Goal: Task Accomplishment & Management: Manage account settings

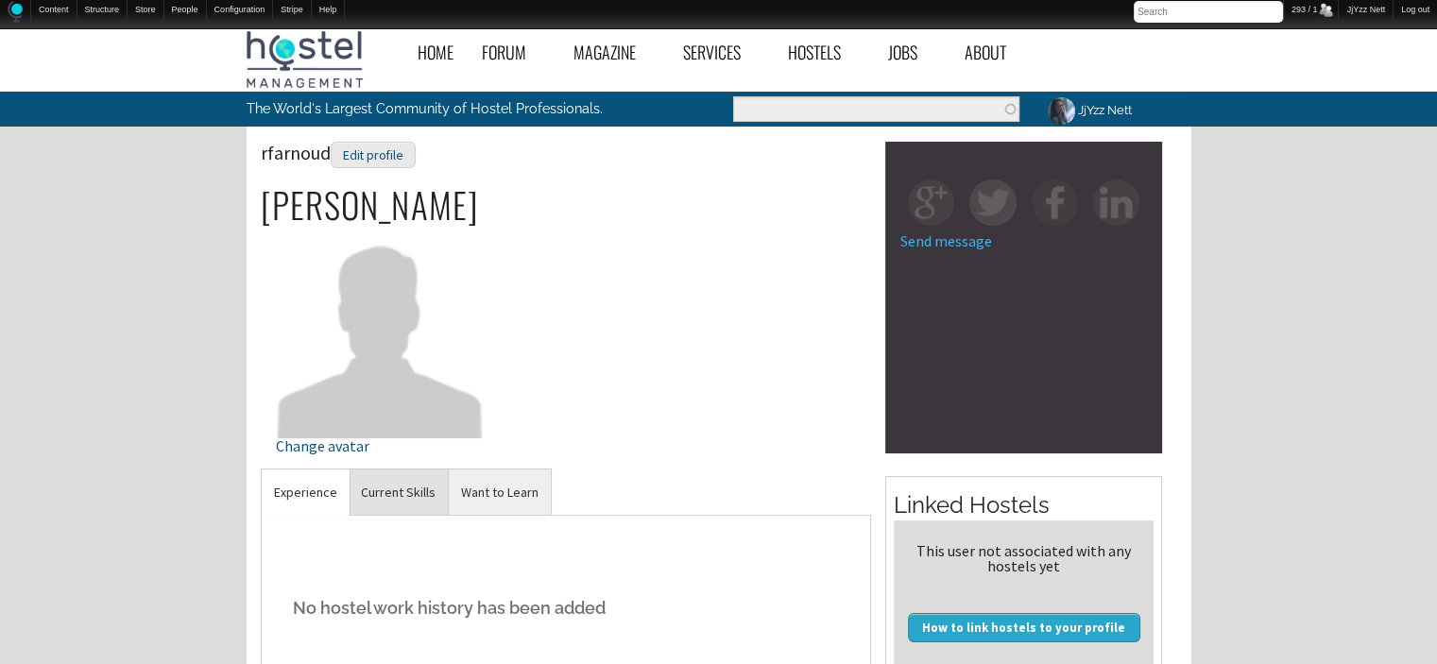
click at [415, 484] on link "Current Skills" at bounding box center [398, 493] width 99 height 46
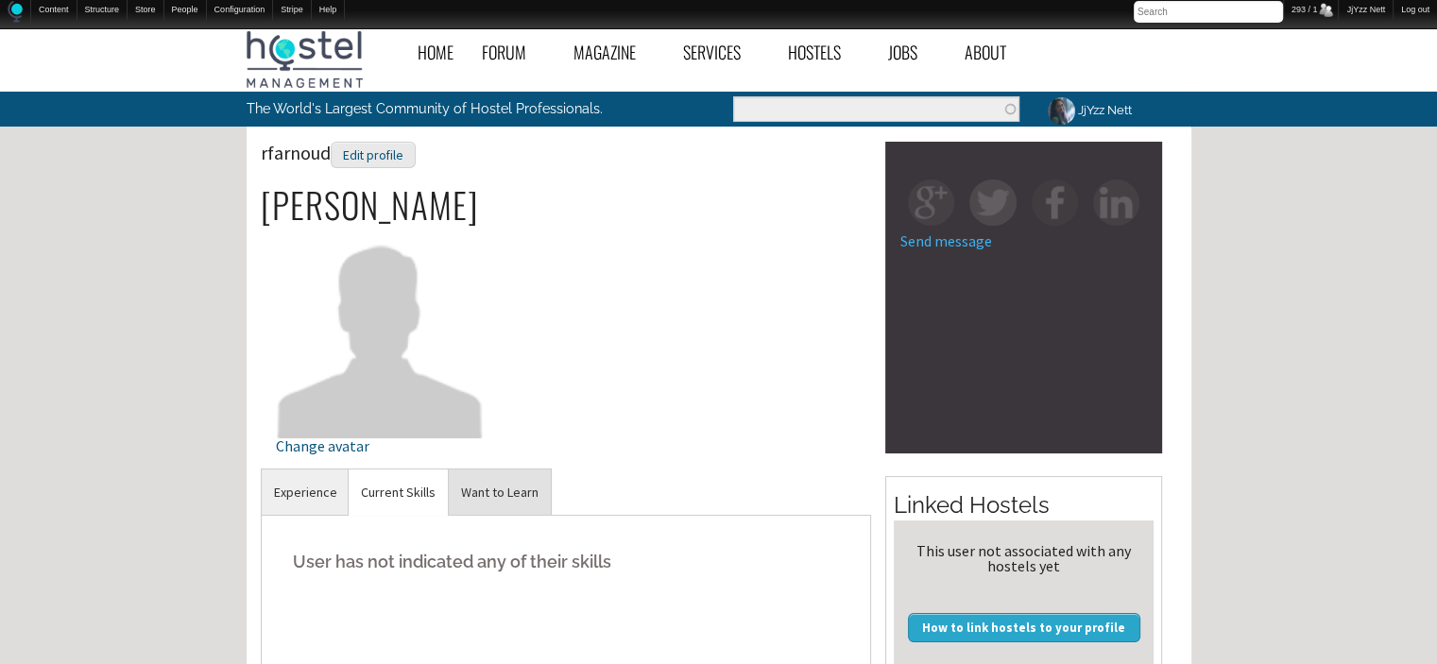
click at [484, 498] on link "Want to Learn" at bounding box center [500, 493] width 102 height 46
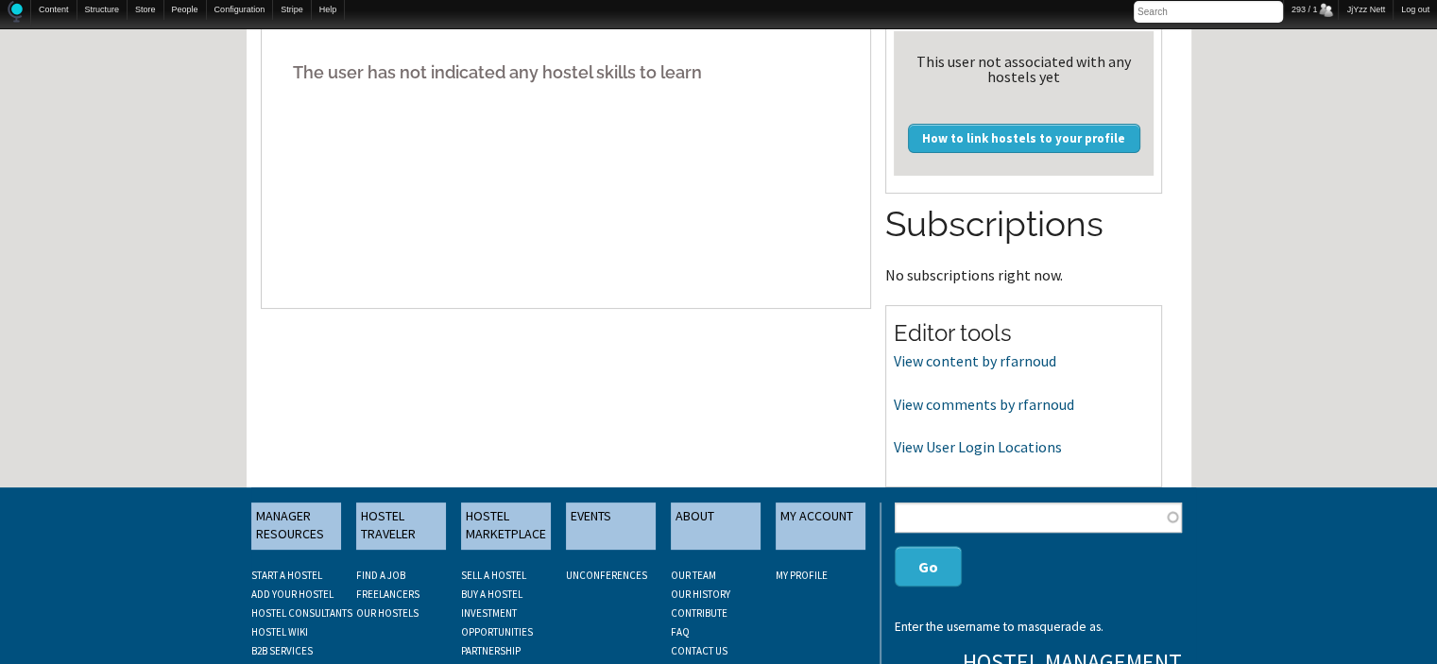
scroll to position [491, 0]
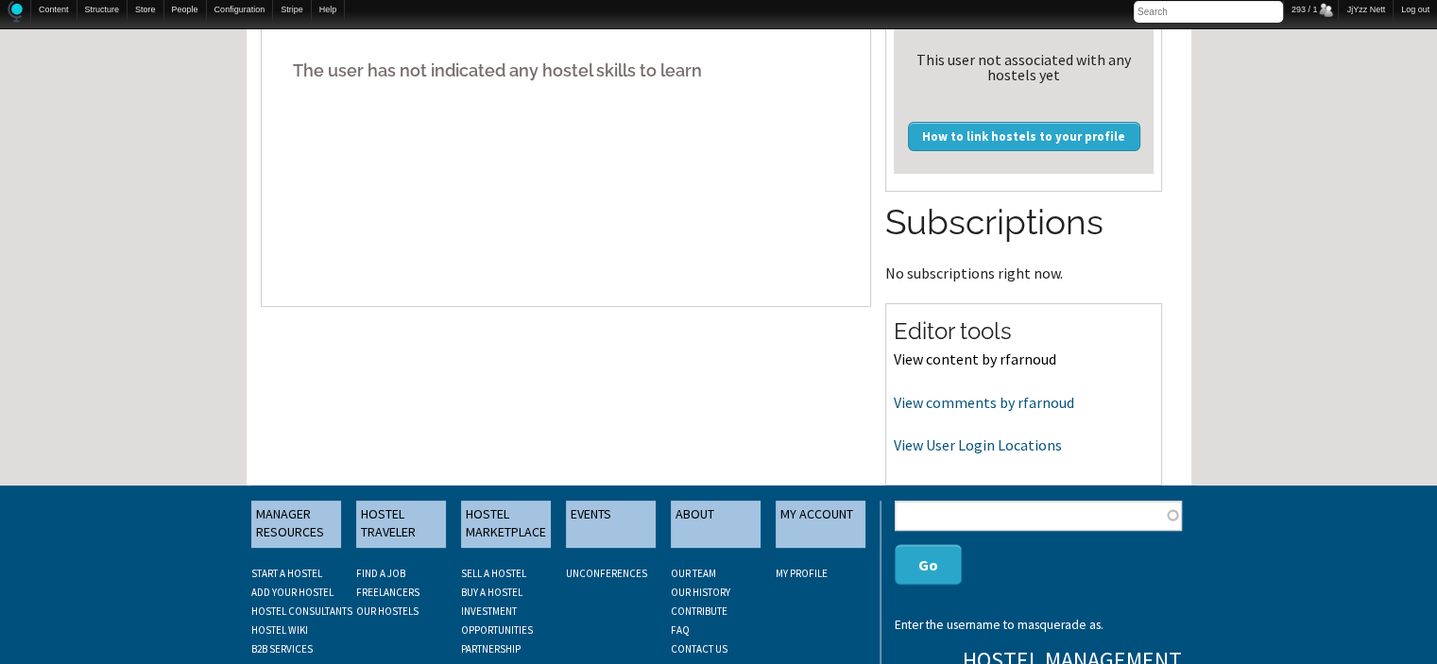
click at [952, 362] on link "View content by rfarnoud" at bounding box center [975, 359] width 163 height 19
click at [991, 396] on link "View comments by rfarnoud" at bounding box center [984, 402] width 180 height 19
click at [935, 446] on link "View User Login Locations" at bounding box center [978, 445] width 168 height 19
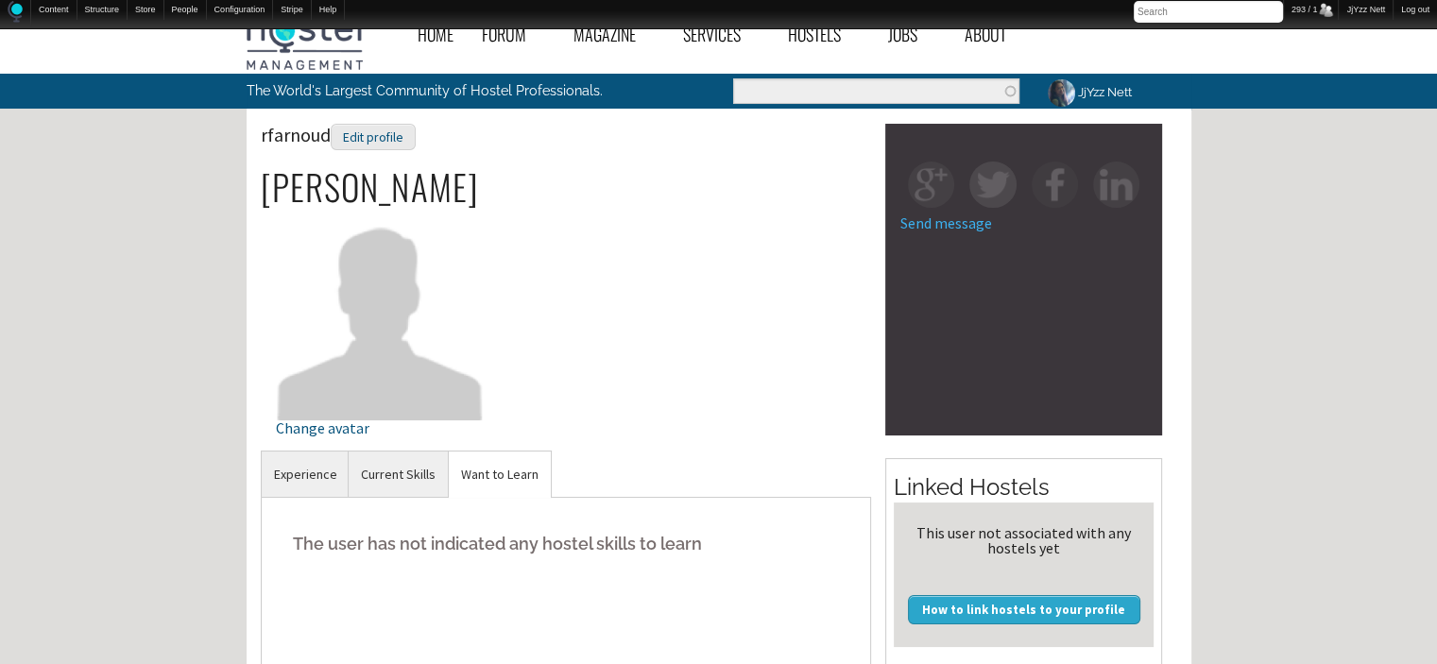
scroll to position [0, 0]
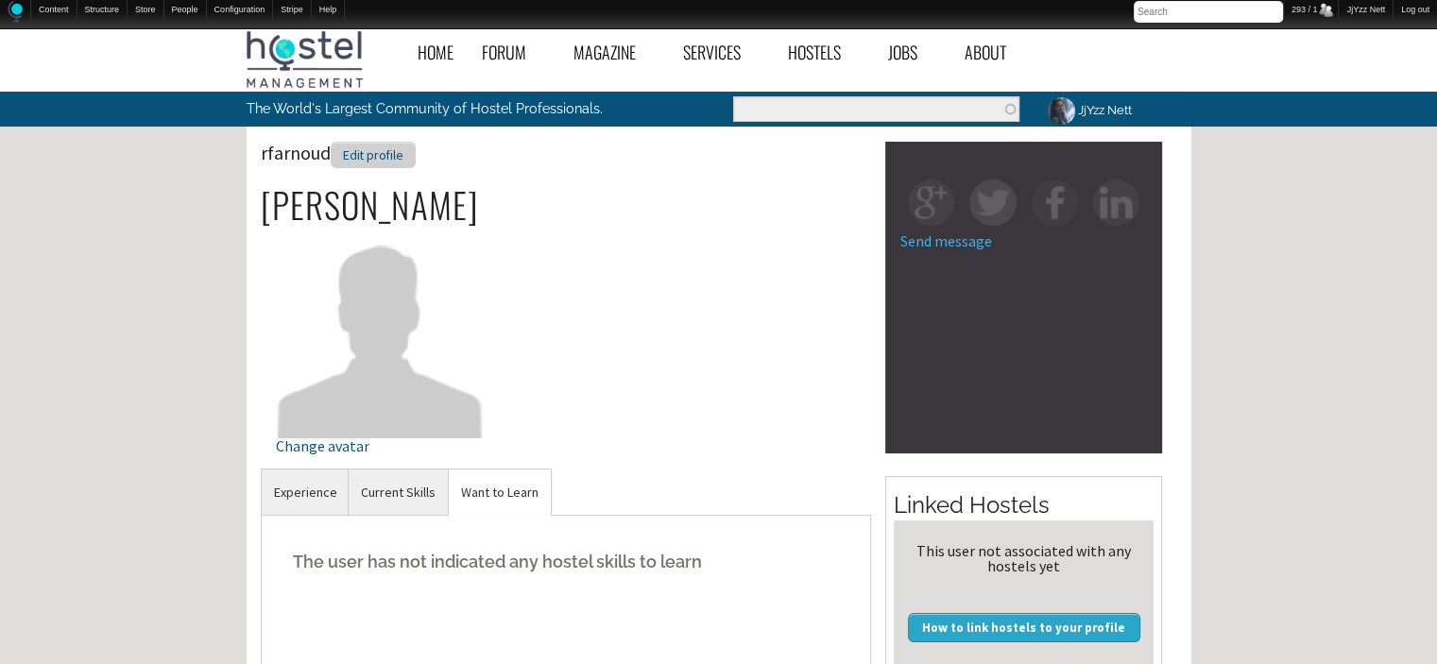
click at [389, 154] on div "Edit profile" at bounding box center [373, 155] width 85 height 27
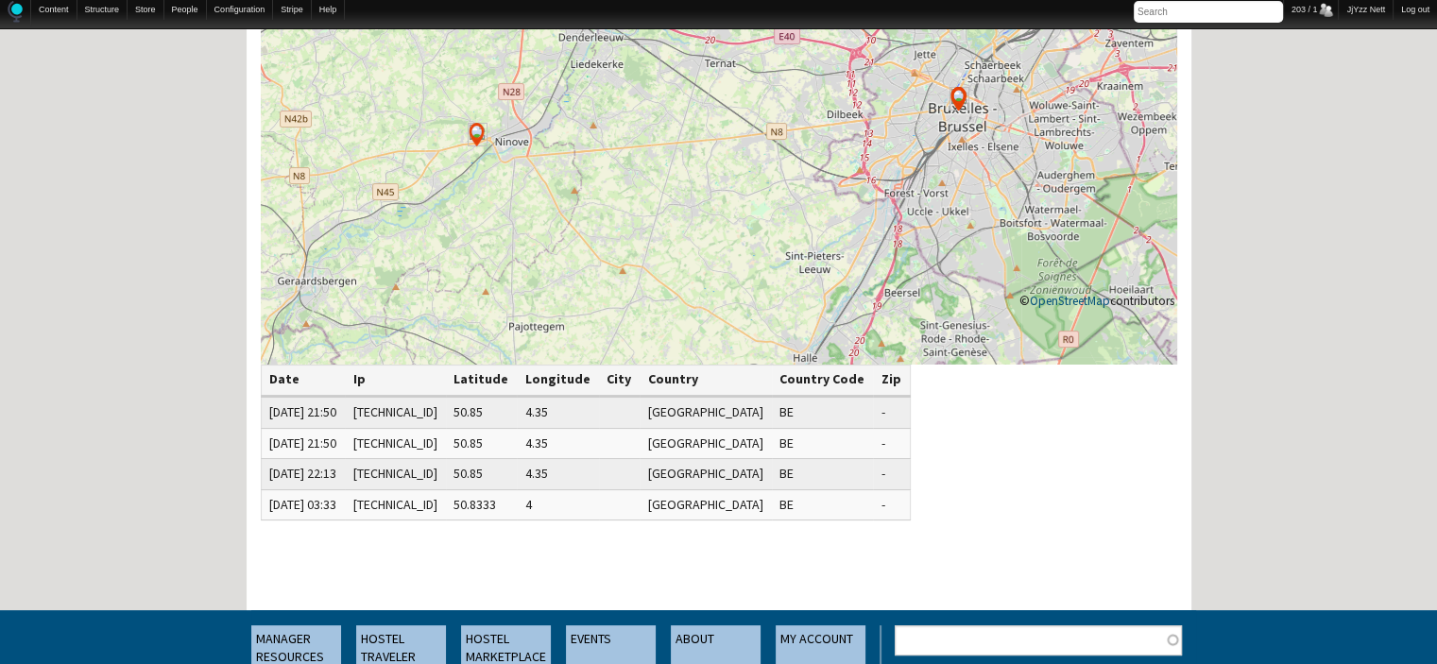
scroll to position [302, 0]
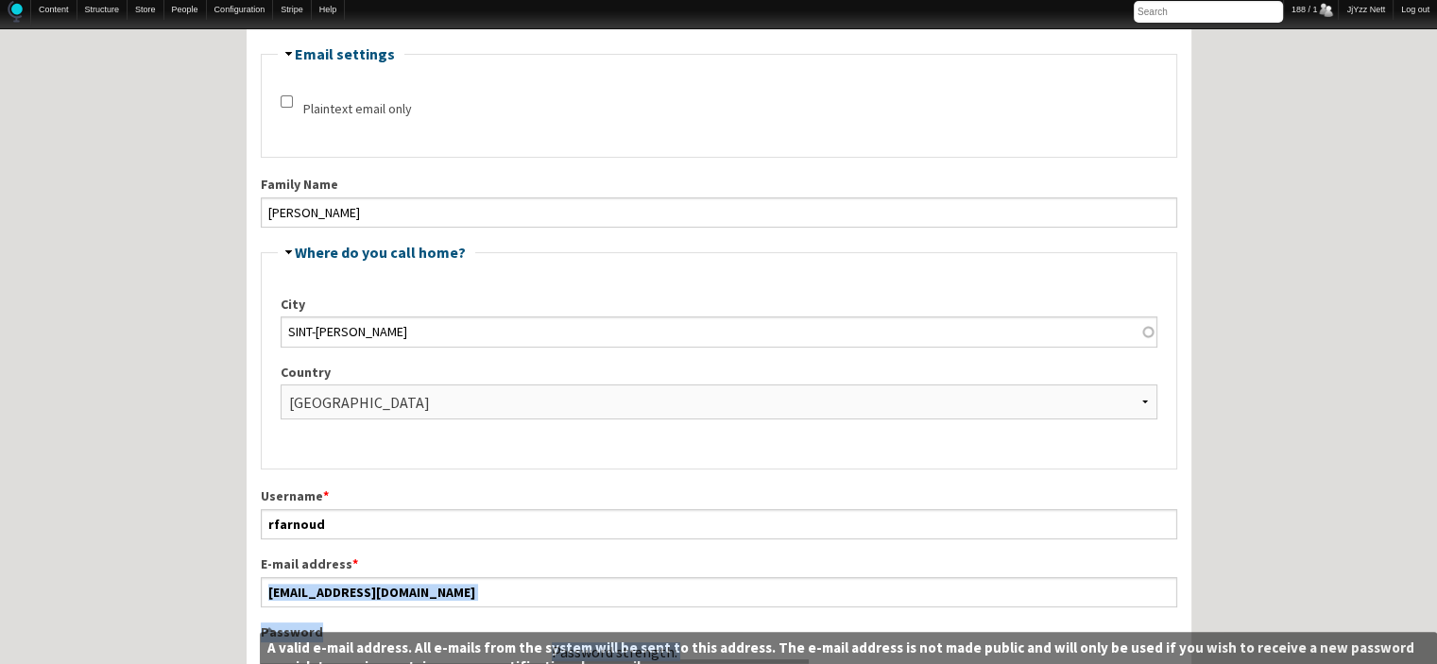
scroll to position [465, 0]
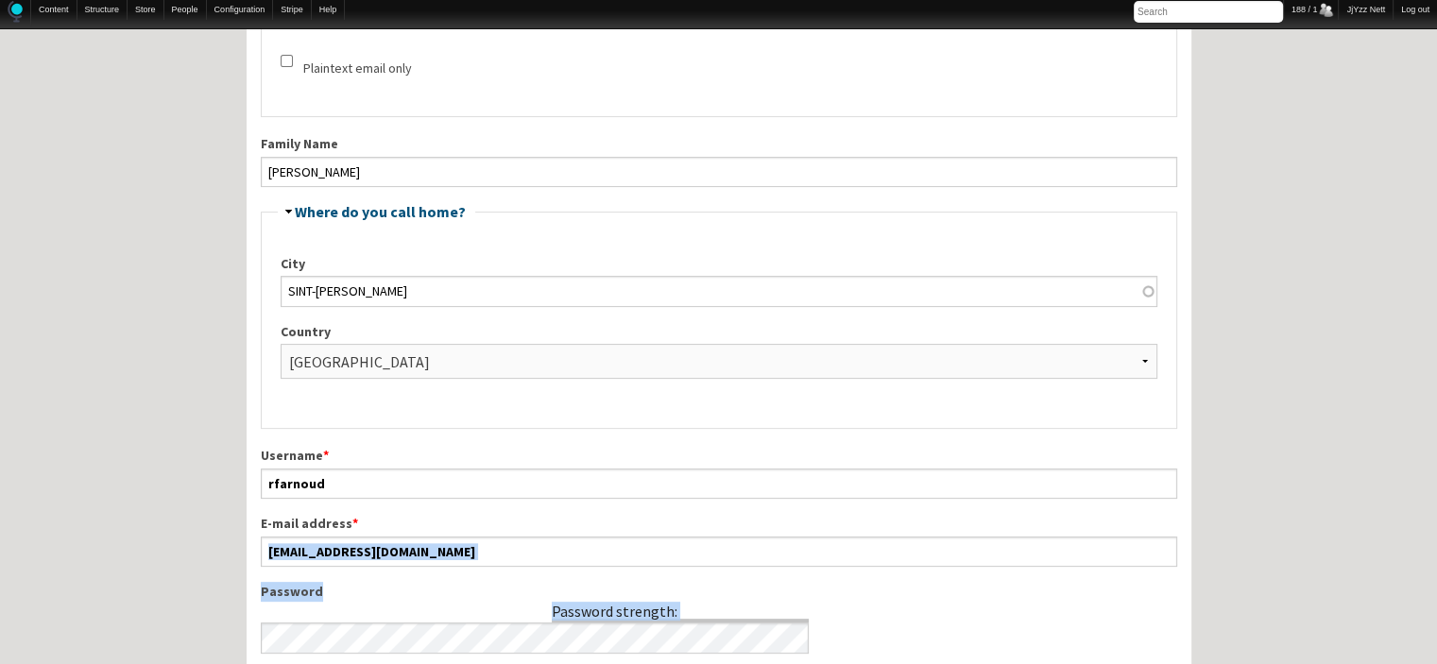
click at [276, 648] on div "Username * rfarnoud E-mail address * rfarnoud801@gmail.com Password strength: P…" at bounding box center [719, 654] width 917 height 417
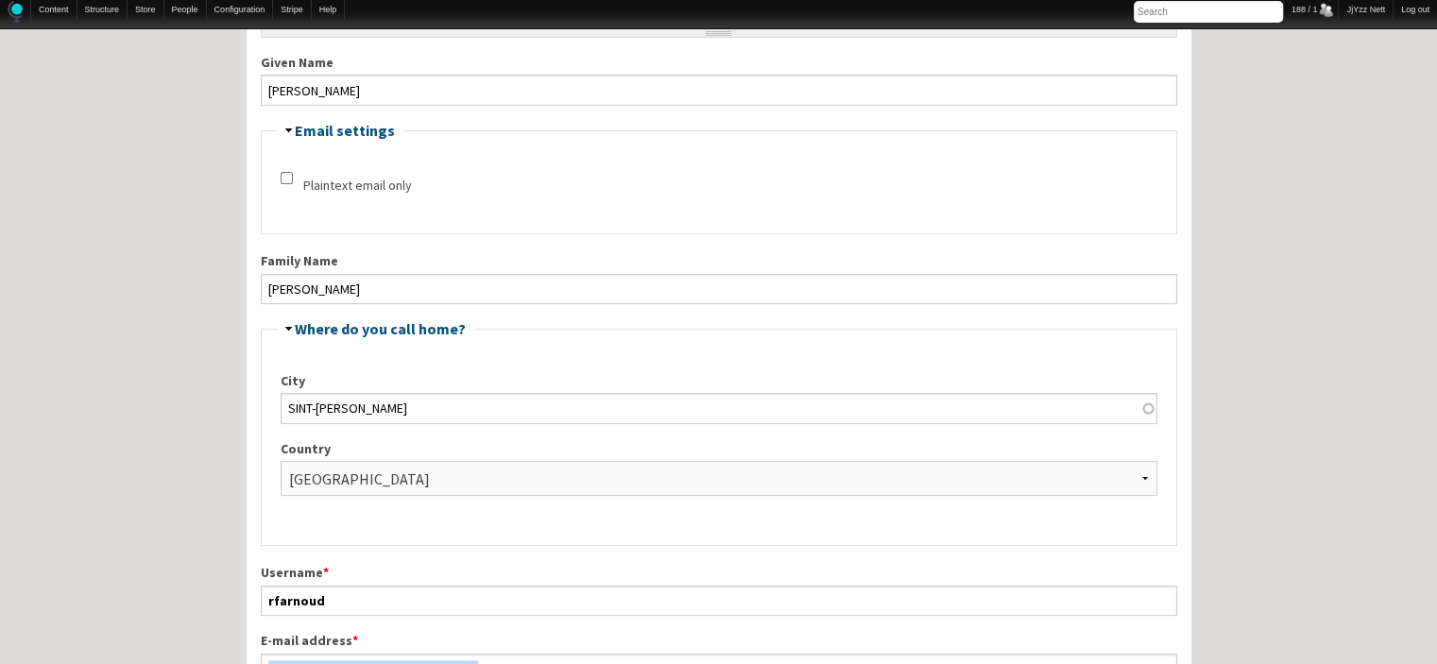
scroll to position [359, 0]
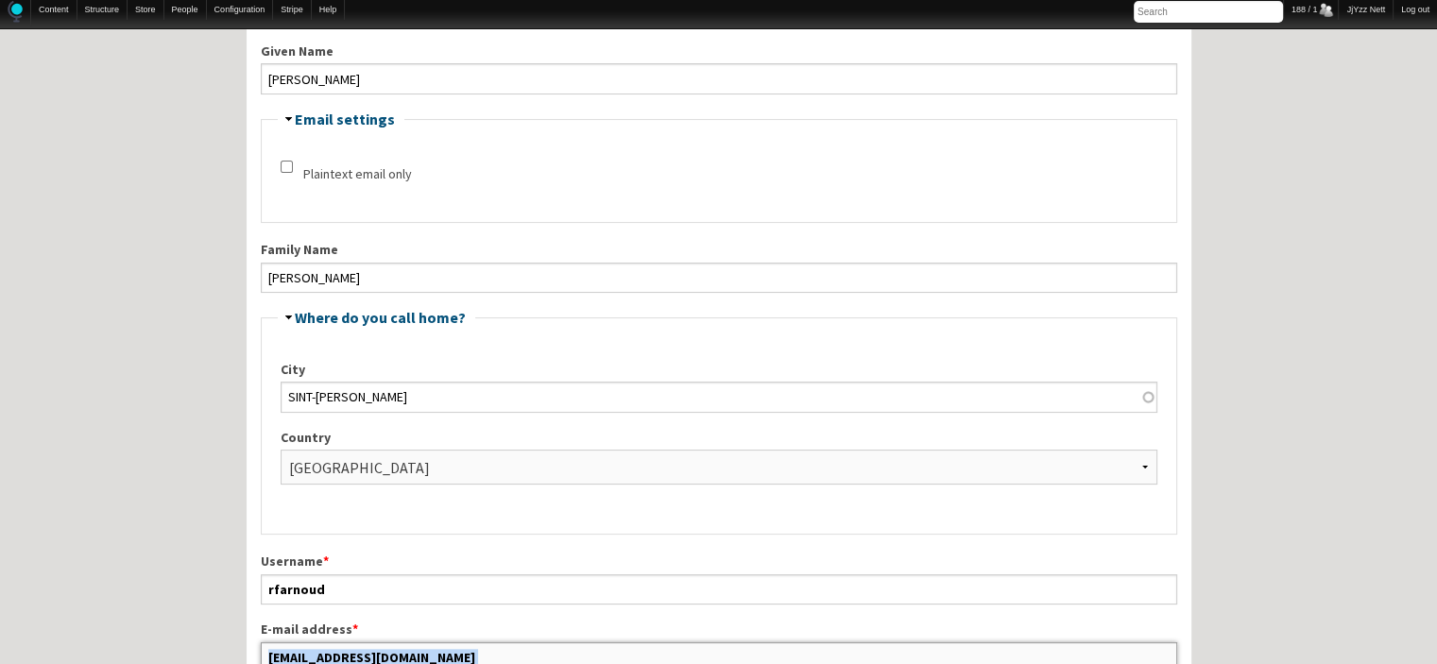
click at [431, 657] on input "rfarnoud801@gmail.com" at bounding box center [719, 658] width 917 height 30
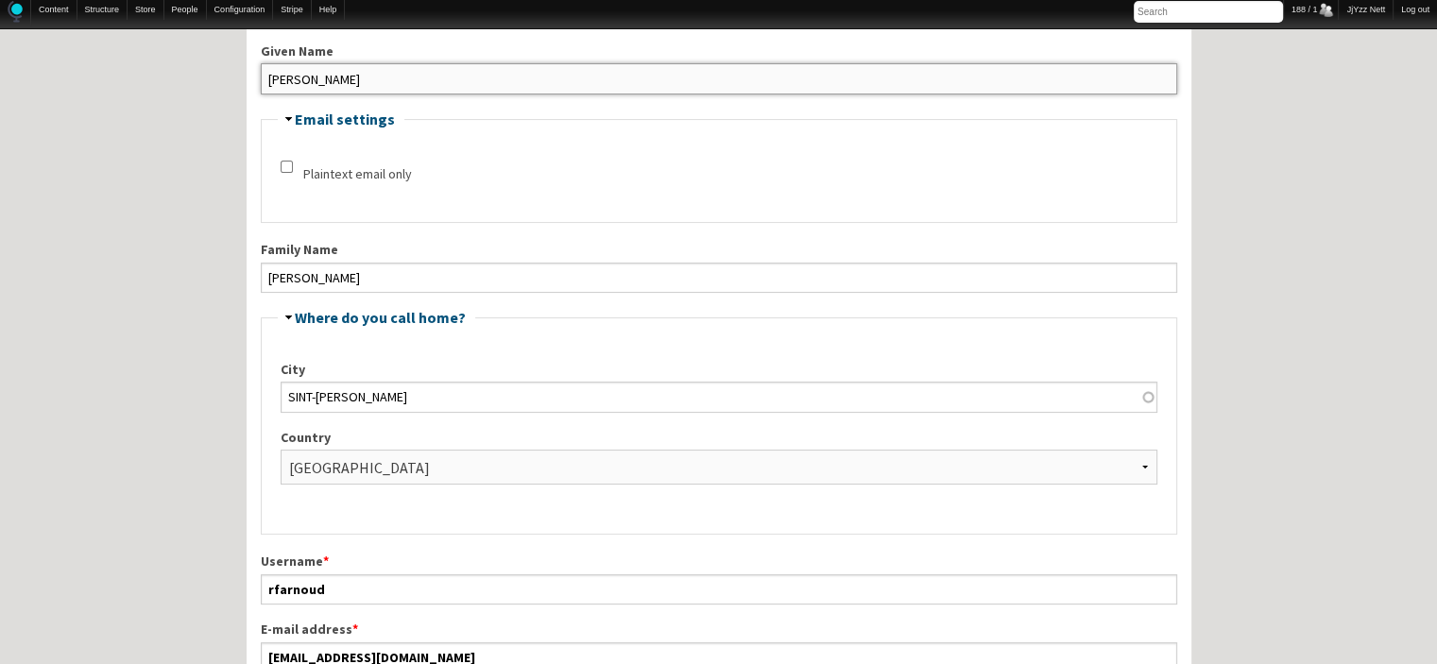
click at [529, 67] on input "Reza" at bounding box center [719, 78] width 917 height 30
drag, startPoint x: 529, startPoint y: 67, endPoint x: 189, endPoint y: 40, distance: 341.2
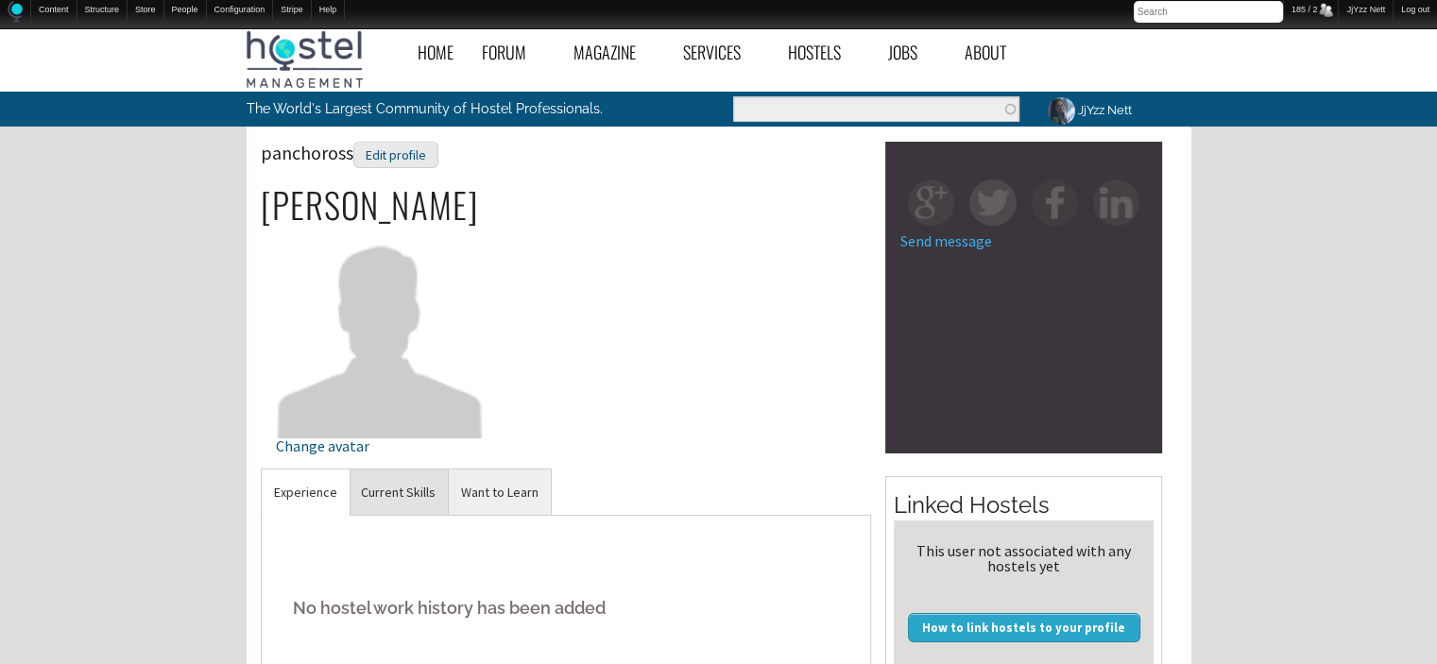
click at [414, 481] on link "Current Skills" at bounding box center [398, 493] width 99 height 46
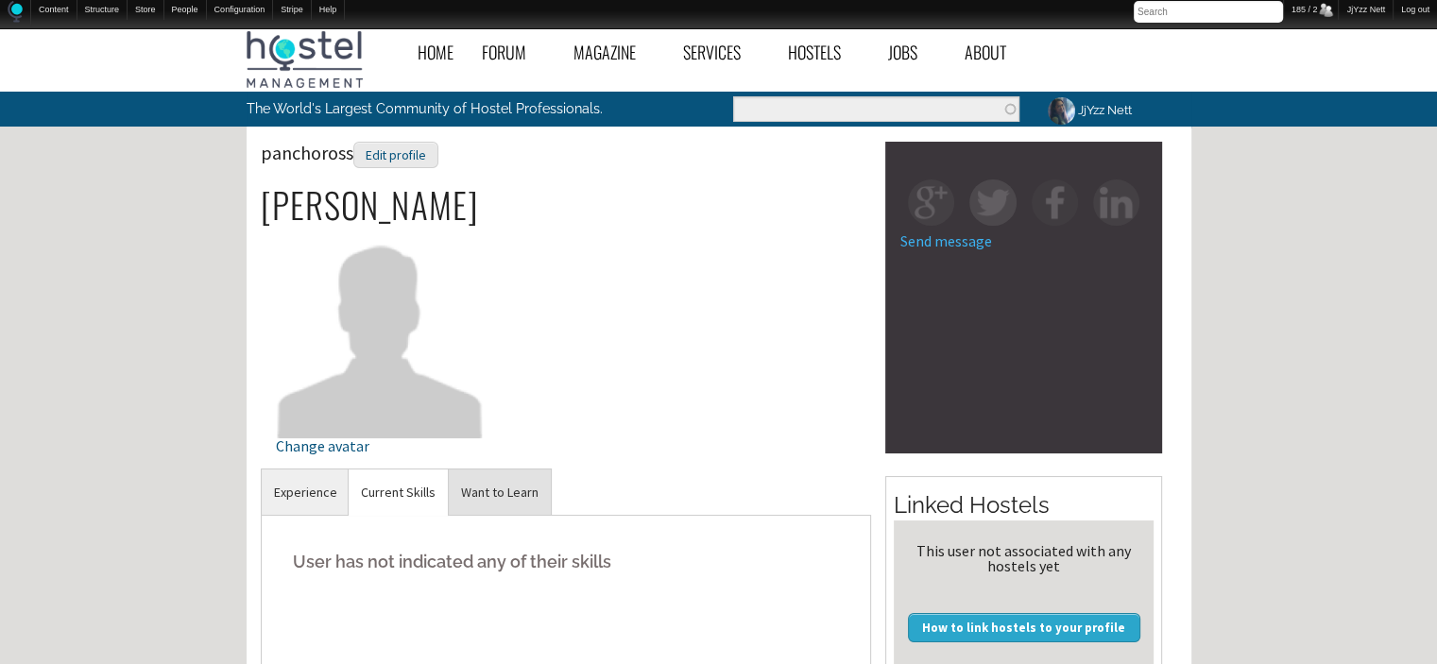
click at [496, 494] on link "Want to Learn" at bounding box center [500, 493] width 102 height 46
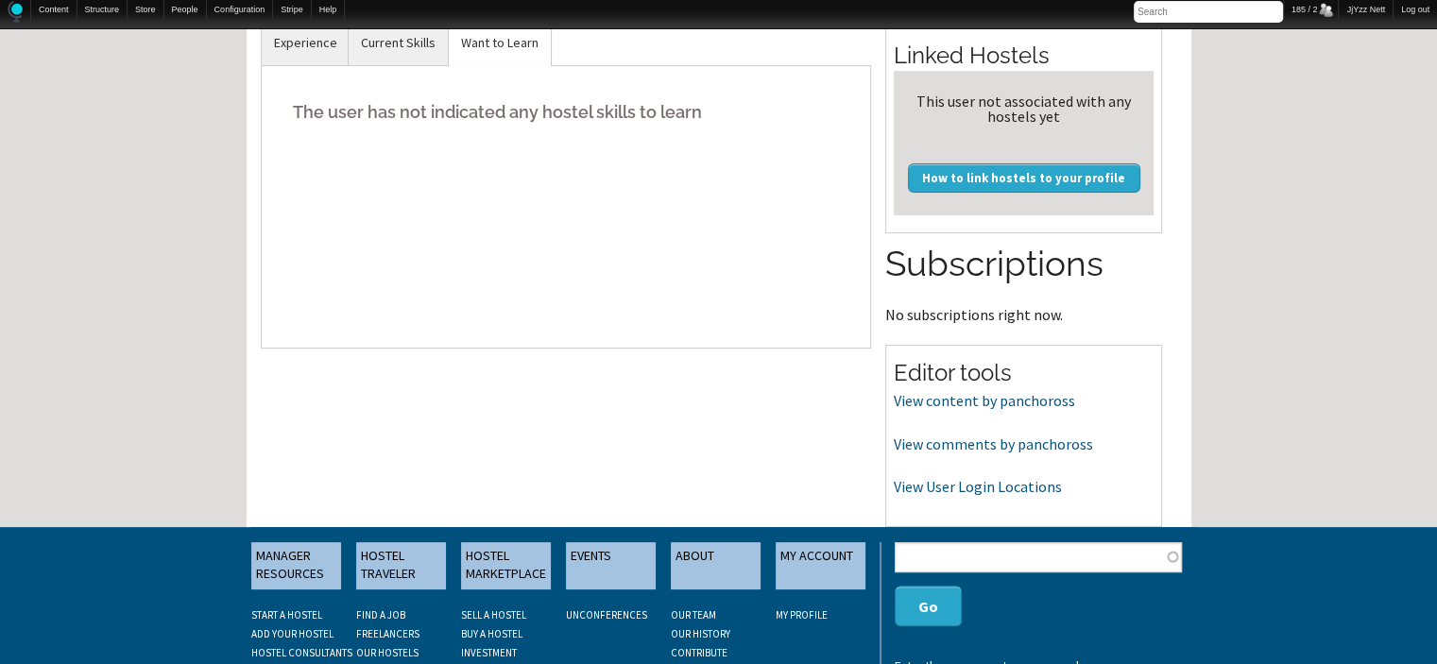
scroll to position [487, 0]
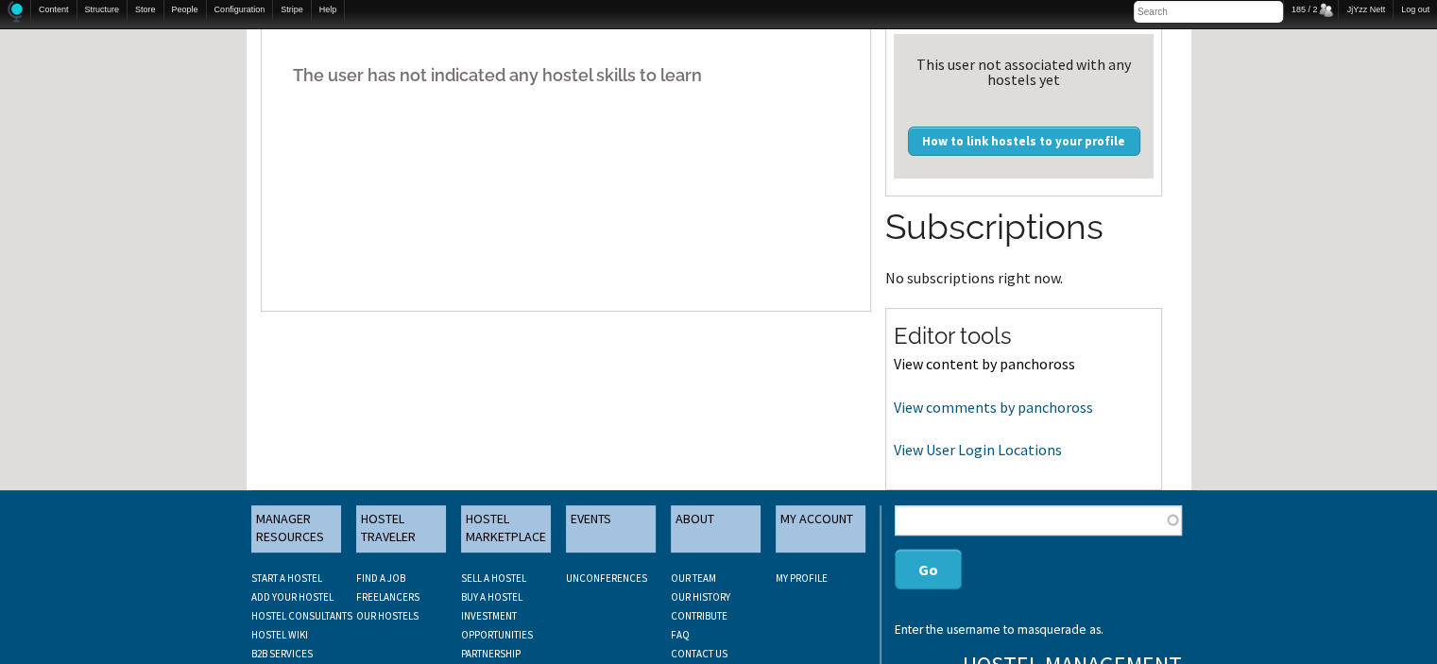
click at [1016, 360] on link "View content by panchoross" at bounding box center [984, 363] width 181 height 19
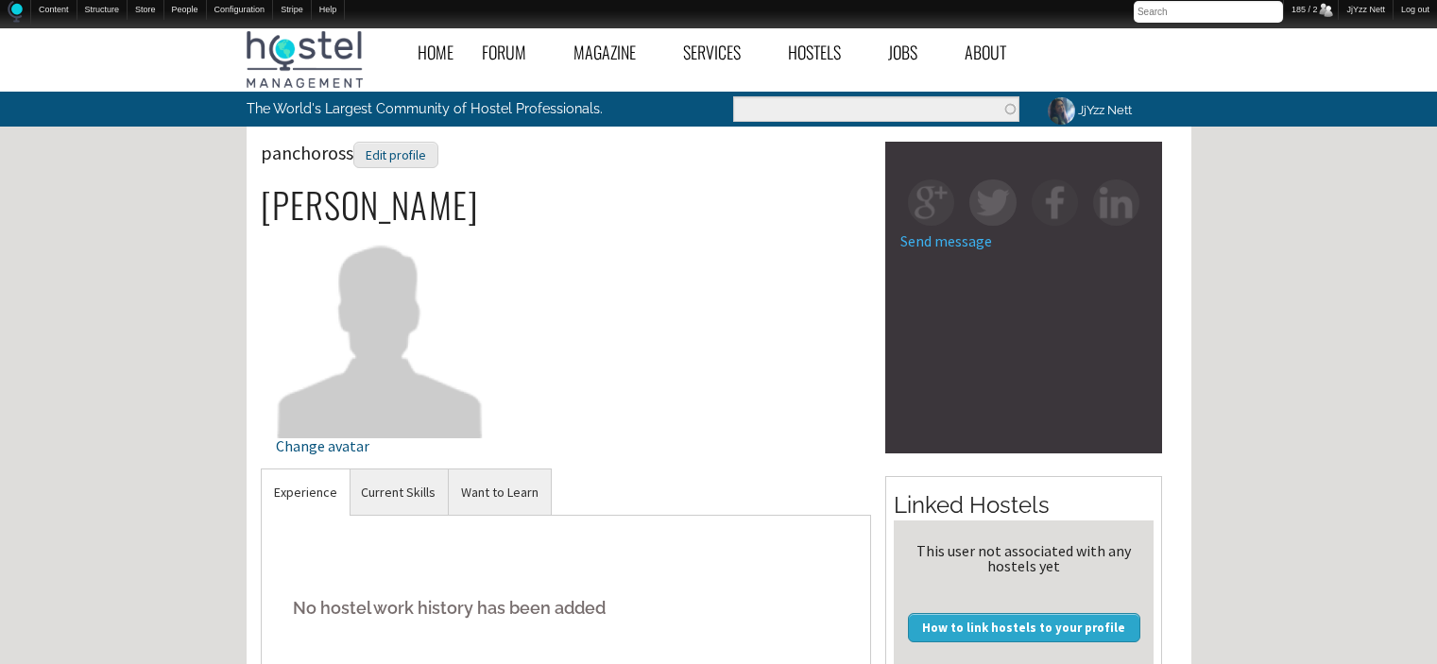
scroll to position [487, 0]
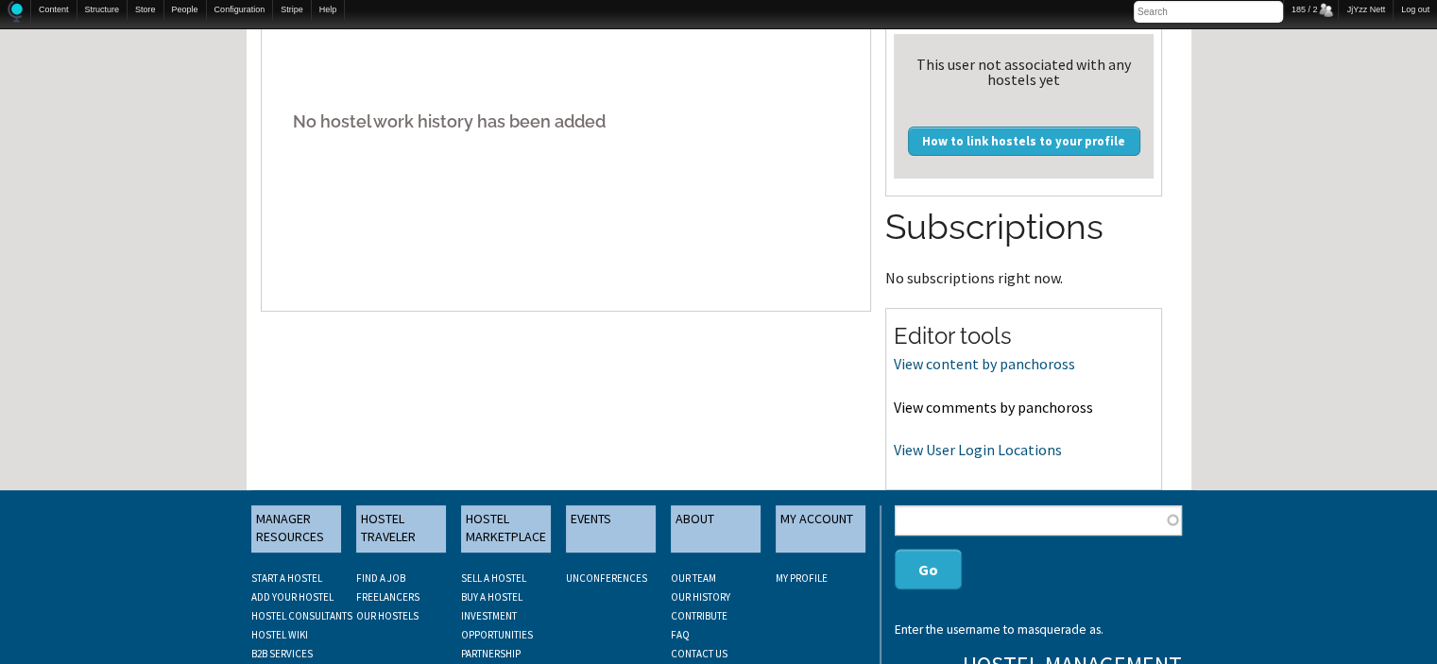
click at [919, 401] on link "View comments by panchoross" at bounding box center [993, 407] width 199 height 19
click at [960, 452] on link "View User Login Locations" at bounding box center [978, 449] width 168 height 19
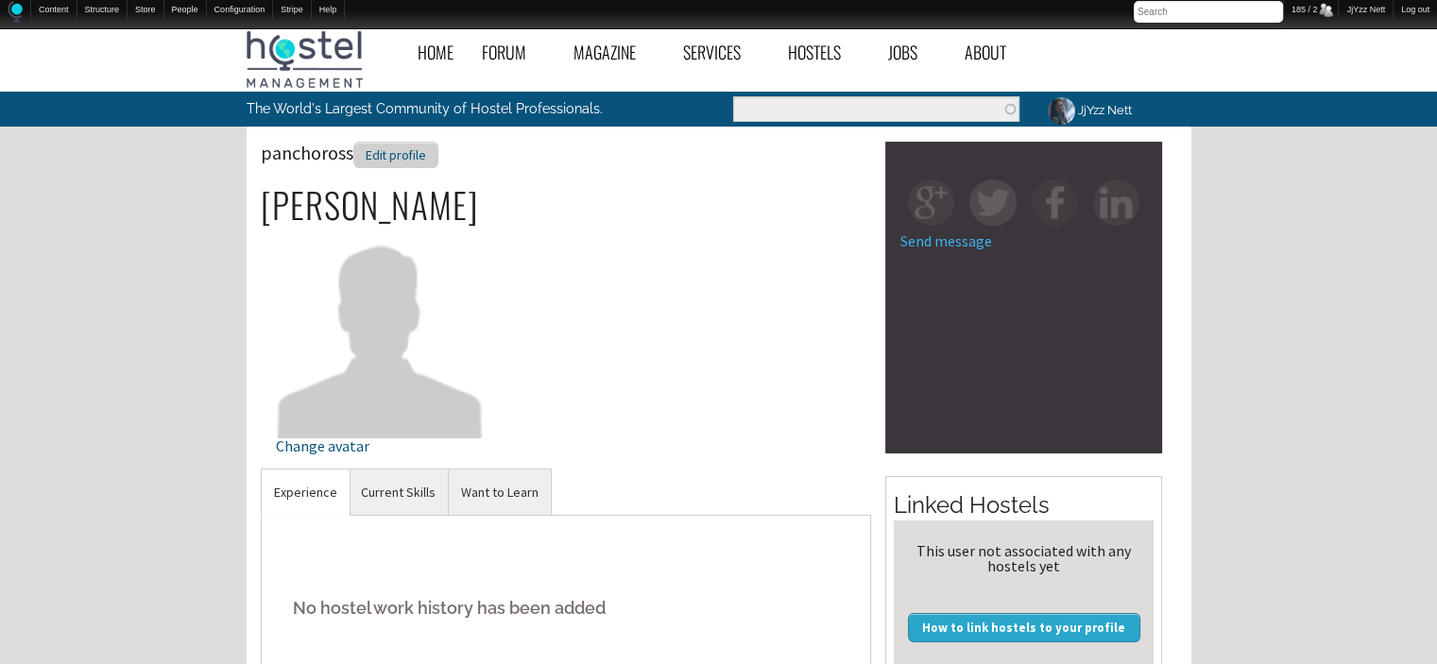
click at [412, 156] on div "Edit profile" at bounding box center [395, 155] width 85 height 27
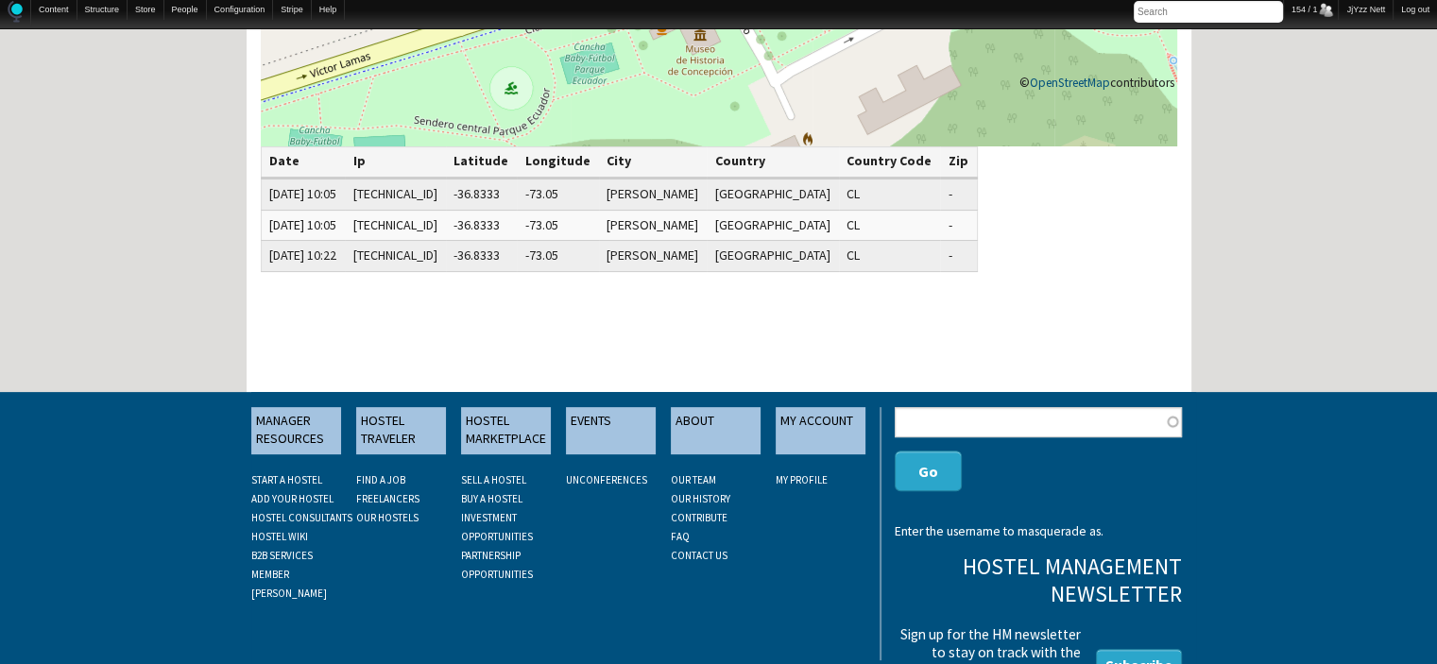
scroll to position [463, 0]
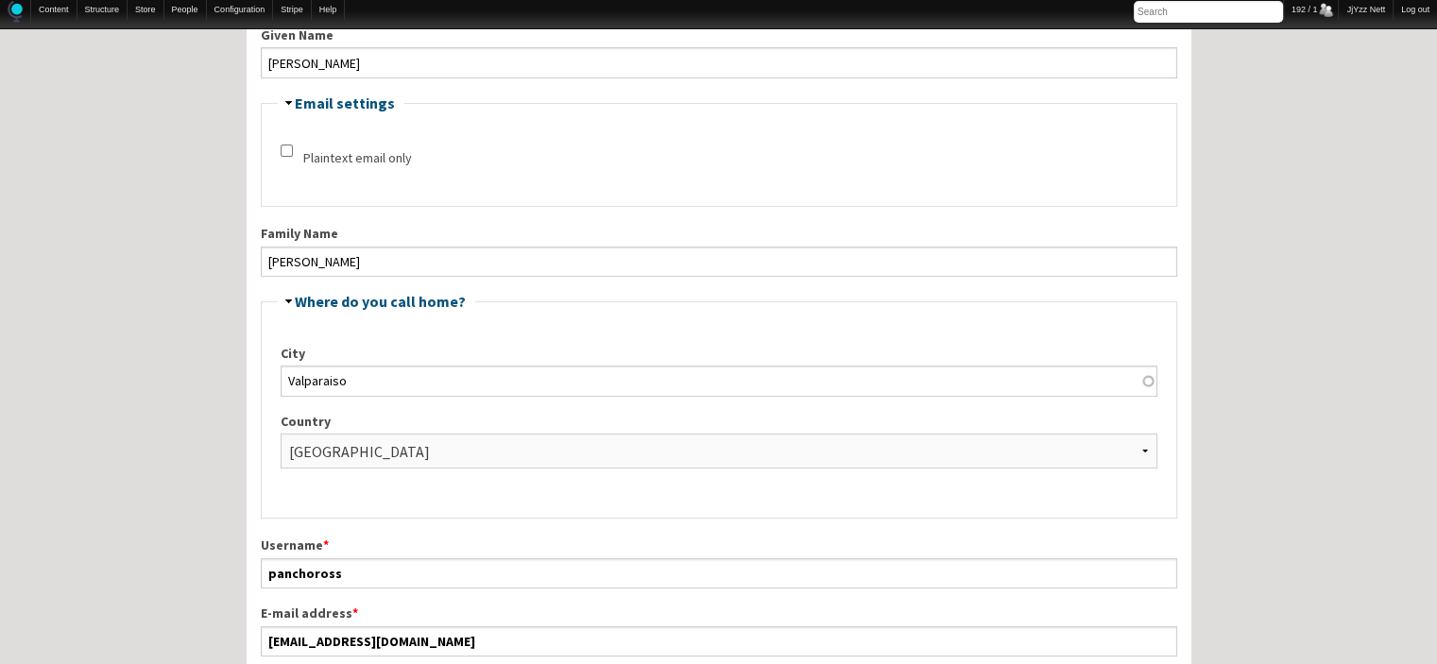
scroll to position [378, 0]
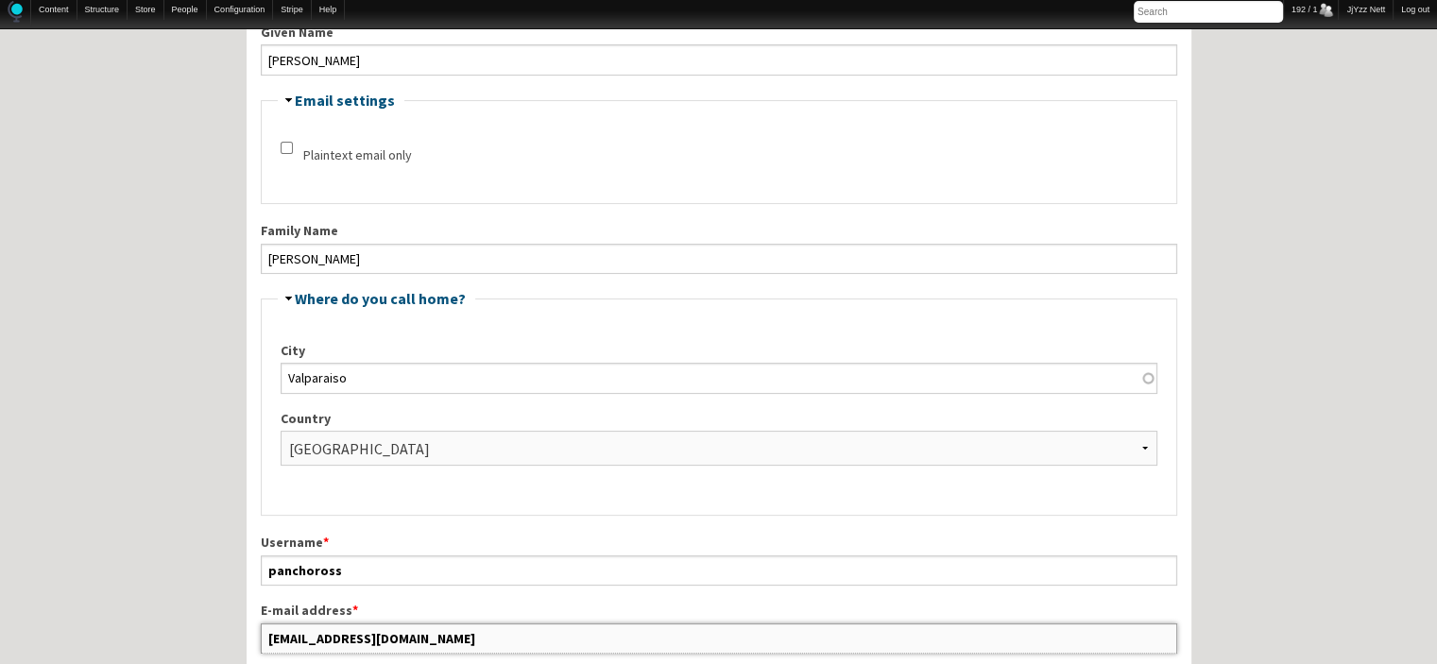
drag, startPoint x: 430, startPoint y: 633, endPoint x: 228, endPoint y: 635, distance: 202.2
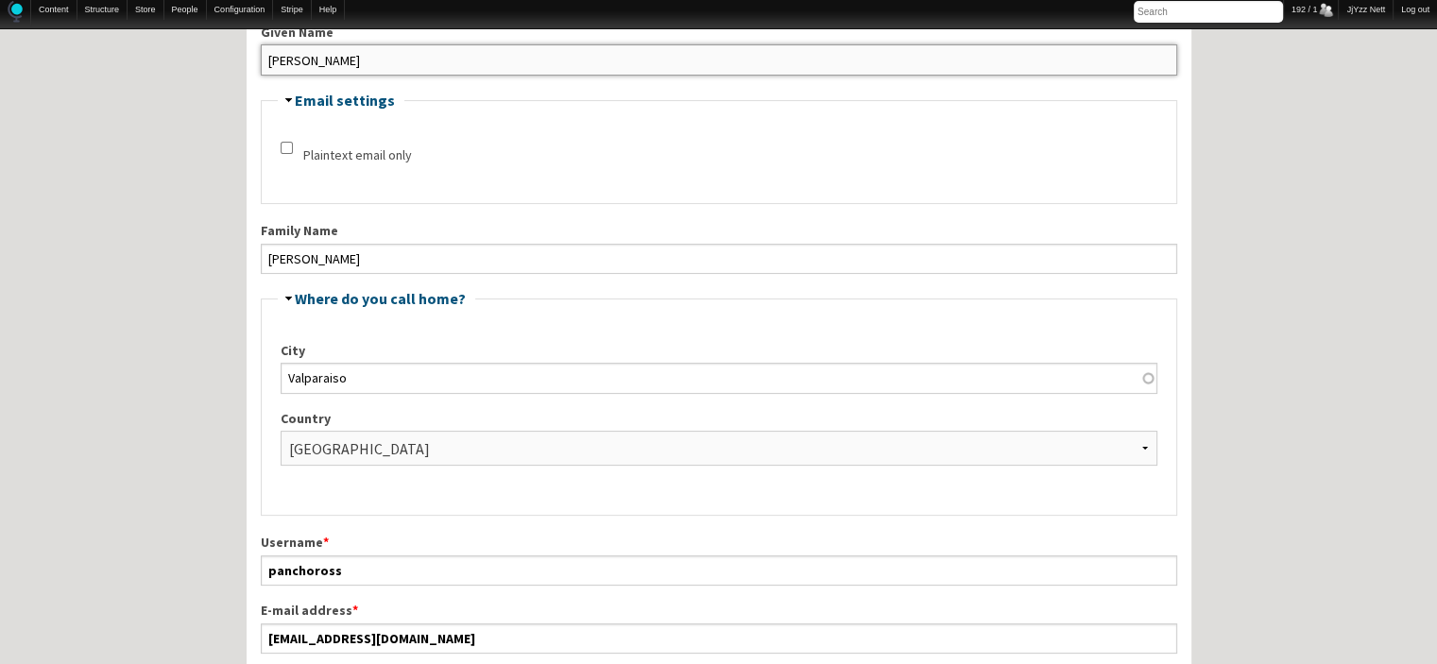
click at [480, 64] on input "[PERSON_NAME]" at bounding box center [719, 59] width 917 height 30
drag, startPoint x: 480, startPoint y: 64, endPoint x: 235, endPoint y: 67, distance: 244.7
type input "[PERSON_NAME]"
